Goal: Information Seeking & Learning: Check status

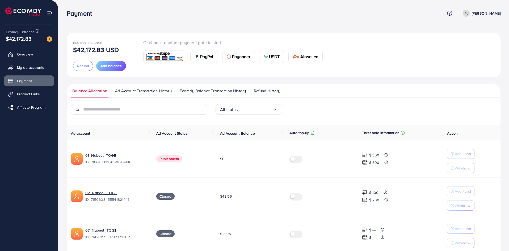
click at [215, 90] on span "Ecomdy Balance Transaction History" at bounding box center [213, 91] width 66 height 6
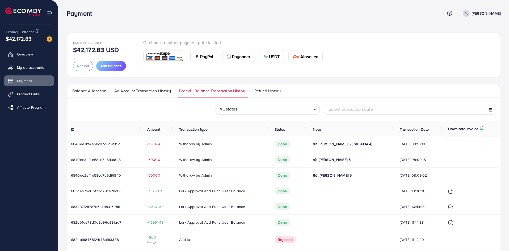
click at [322, 144] on span "rút [PERSON_NAME] 5 ( $109934.4)" at bounding box center [342, 143] width 59 height 5
click at [153, 147] on span "-9934.4" at bounding box center [158, 143] width 23 height 5
click at [153, 145] on span "-9934.4" at bounding box center [158, 143] width 23 height 5
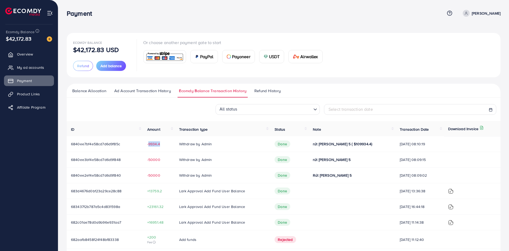
click at [153, 145] on span "-9934.4" at bounding box center [158, 143] width 23 height 5
click at [154, 159] on span "-50000" at bounding box center [158, 159] width 23 height 5
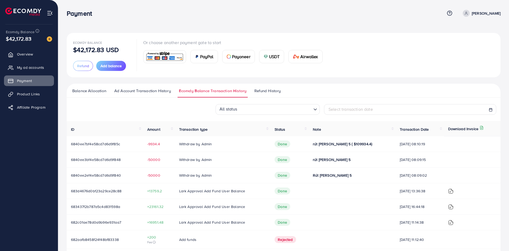
click at [155, 174] on span "-50000" at bounding box center [158, 175] width 23 height 5
click at [333, 175] on span "Rút [PERSON_NAME] 5" at bounding box center [332, 175] width 39 height 5
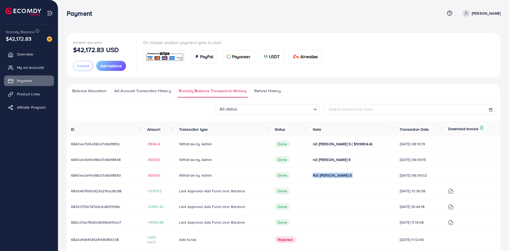
click at [333, 175] on span "Rút [PERSON_NAME] 5" at bounding box center [332, 175] width 39 height 5
click at [322, 159] on span "rút [PERSON_NAME] 5" at bounding box center [332, 159] width 38 height 5
click at [333, 144] on span "rút [PERSON_NAME] 5 ( $109934.4)" at bounding box center [342, 143] width 59 height 5
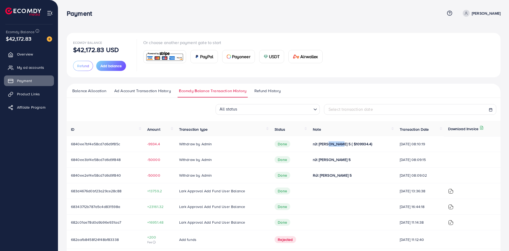
click at [333, 144] on span "rút [PERSON_NAME] 5 ( $109934.4)" at bounding box center [342, 143] width 59 height 5
click at [327, 159] on span "rút [PERSON_NAME] 5" at bounding box center [332, 159] width 38 height 5
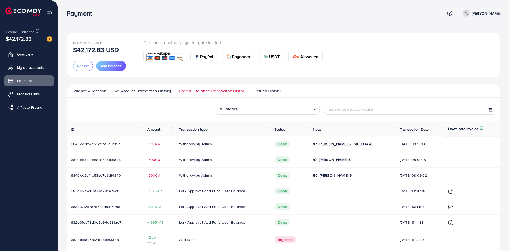
click at [323, 179] on td "Rút [PERSON_NAME] 5" at bounding box center [351, 176] width 87 height 16
click at [324, 176] on span "Rút [PERSON_NAME] 5" at bounding box center [332, 175] width 39 height 5
click at [331, 161] on span "rút [PERSON_NAME] 5" at bounding box center [332, 159] width 38 height 5
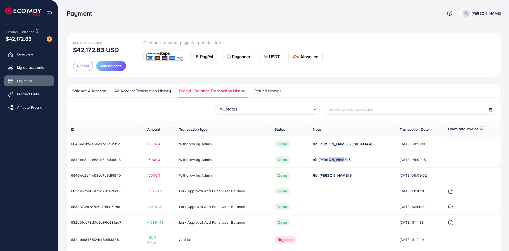
click at [331, 161] on span "rút [PERSON_NAME] 5" at bounding box center [332, 159] width 38 height 5
click at [329, 145] on span "rút [PERSON_NAME] 5 ( $109934.4)" at bounding box center [342, 143] width 59 height 5
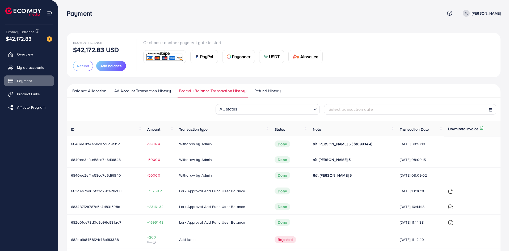
click at [334, 159] on span "rút [PERSON_NAME] 5" at bounding box center [332, 159] width 38 height 5
click at [342, 144] on span "rút [PERSON_NAME] 5 ( $109934.4)" at bounding box center [342, 143] width 59 height 5
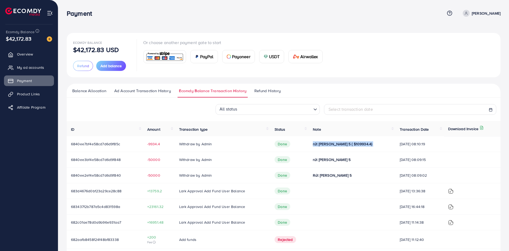
click at [342, 144] on span "rút [PERSON_NAME] 5 ( $109934.4)" at bounding box center [342, 143] width 59 height 5
click at [328, 159] on span "rút [PERSON_NAME] 5" at bounding box center [332, 159] width 38 height 5
click at [329, 177] on span "Rút [PERSON_NAME] 5" at bounding box center [332, 175] width 39 height 5
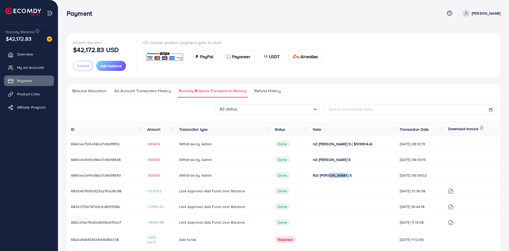
click at [329, 177] on span "Rút [PERSON_NAME] 5" at bounding box center [332, 175] width 39 height 5
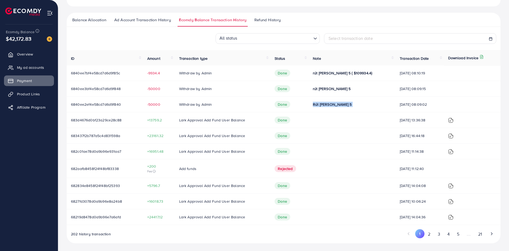
scroll to position [72, 0]
drag, startPoint x: 390, startPoint y: 103, endPoint x: 409, endPoint y: 104, distance: 18.9
click at [409, 104] on span "[DATE] 08:09:02" at bounding box center [419, 103] width 40 height 5
drag, startPoint x: 397, startPoint y: 120, endPoint x: 401, endPoint y: 120, distance: 4.2
click at [401, 120] on span "[DATE] 13:36:38" at bounding box center [419, 119] width 40 height 5
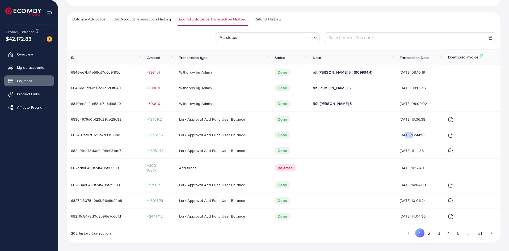
drag, startPoint x: 393, startPoint y: 135, endPoint x: 406, endPoint y: 134, distance: 12.2
click at [405, 134] on span "[DATE] 16:44:18" at bounding box center [419, 134] width 40 height 5
drag, startPoint x: 394, startPoint y: 151, endPoint x: 408, endPoint y: 151, distance: 14.4
click at [408, 151] on span "[DATE] 11:14:38" at bounding box center [419, 150] width 40 height 5
click at [142, 18] on span "Ad Account Transaction History" at bounding box center [142, 19] width 57 height 6
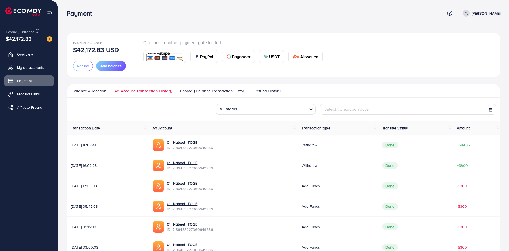
click at [96, 93] on link "Balance Allocation" at bounding box center [89, 93] width 37 height 10
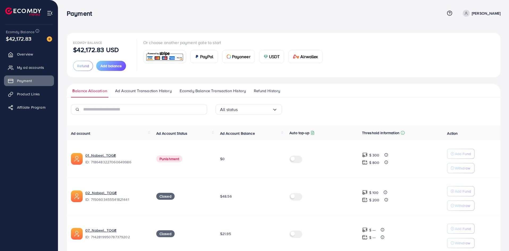
click at [87, 50] on p "$42,172.83 USD" at bounding box center [96, 49] width 46 height 6
copy p "42,172.83"
